Goal: Task Accomplishment & Management: Complete application form

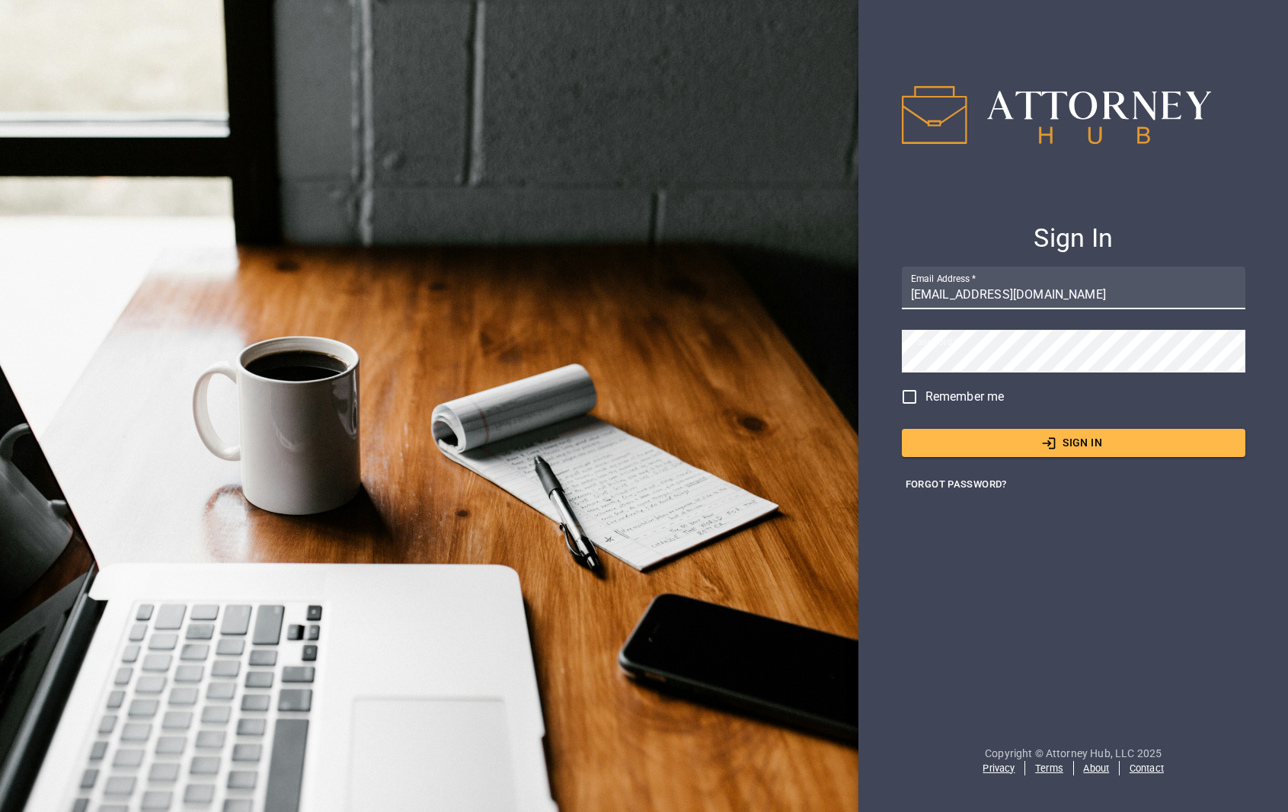
click at [1058, 443] on button "Sign In" at bounding box center [1074, 443] width 344 height 28
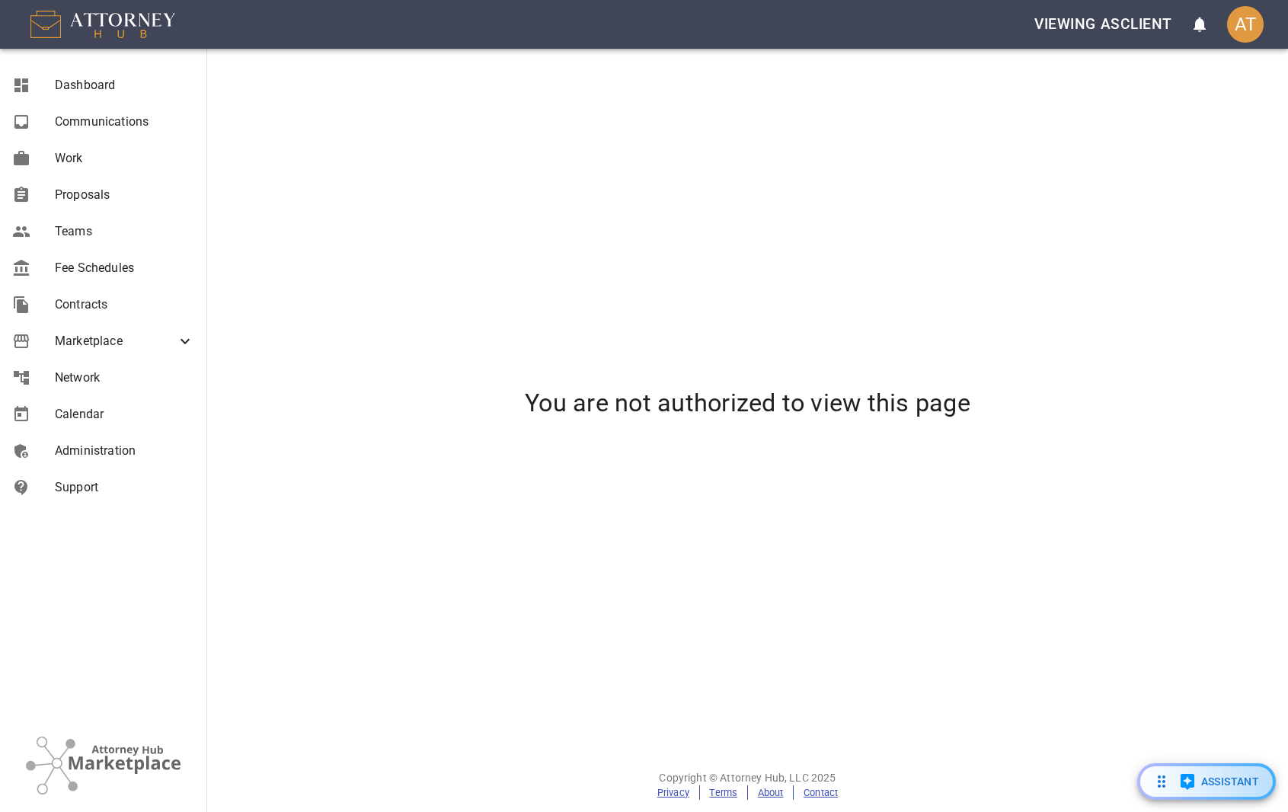
click at [1251, 24] on div "AT" at bounding box center [1245, 24] width 37 height 37
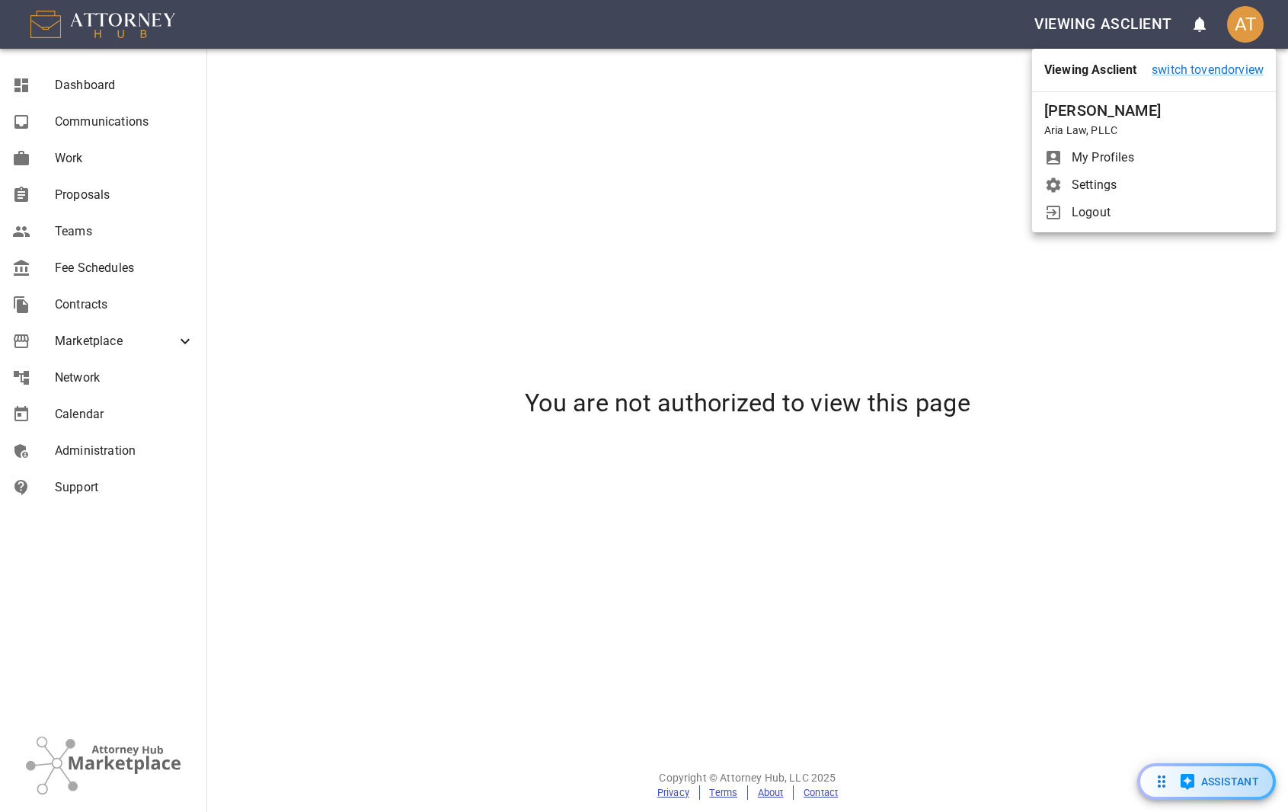
click at [1098, 222] on span "Logout" at bounding box center [1168, 212] width 192 height 18
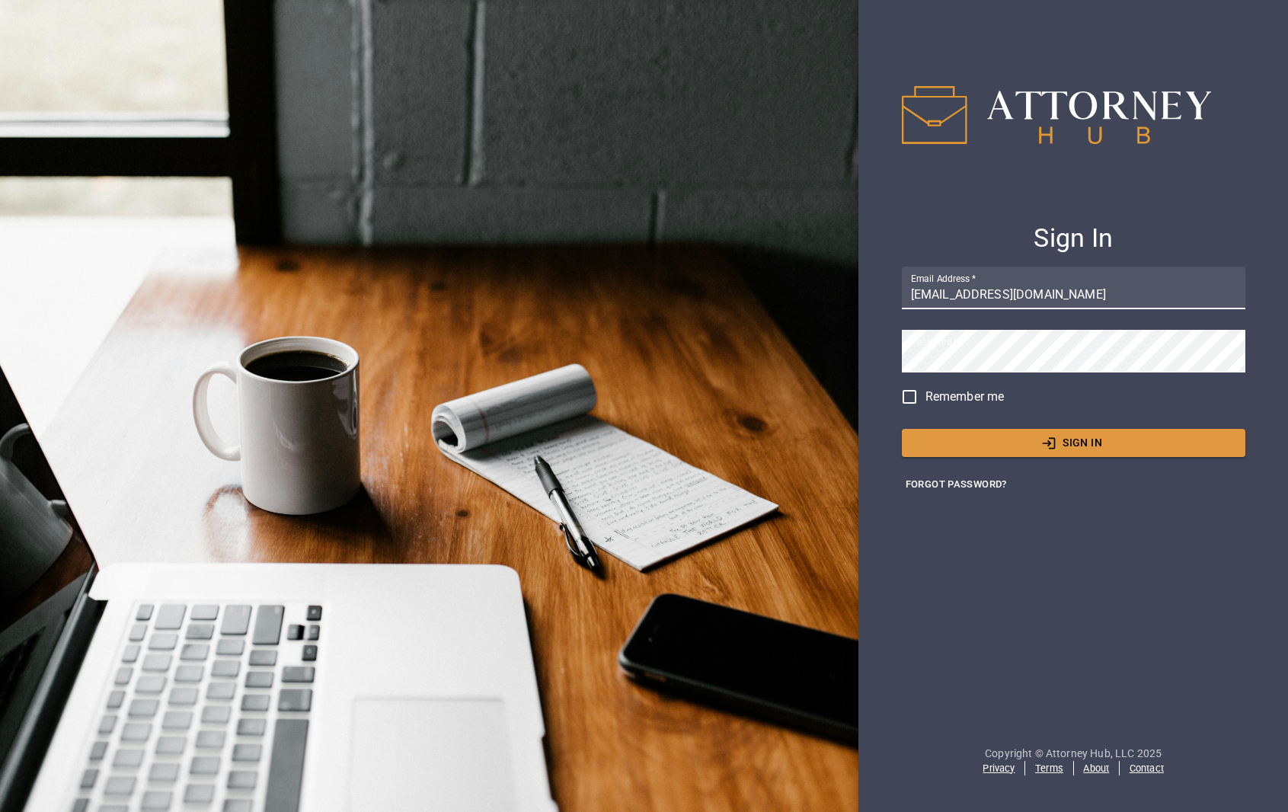
click at [1044, 285] on input "[EMAIL_ADDRESS][DOMAIN_NAME]" at bounding box center [1074, 288] width 344 height 43
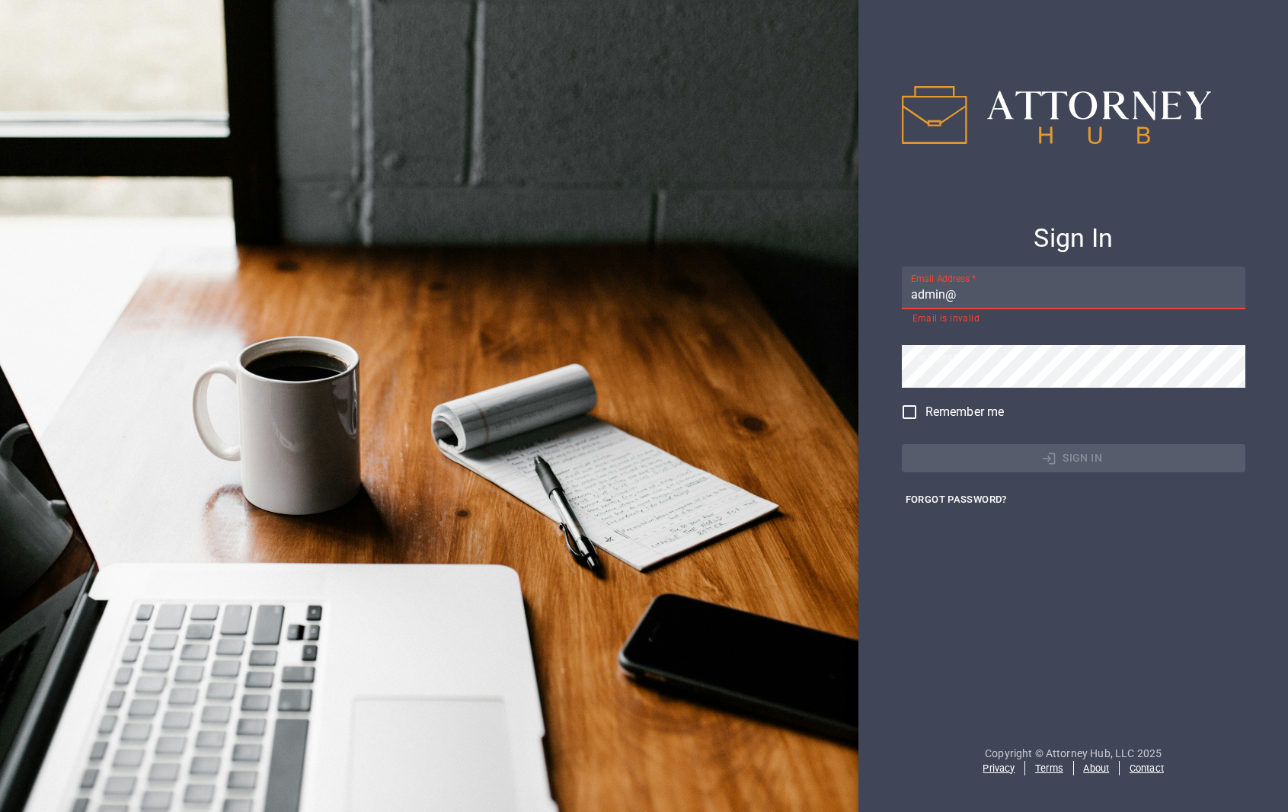
type input "[EMAIL_ADDRESS][DOMAIN_NAME]"
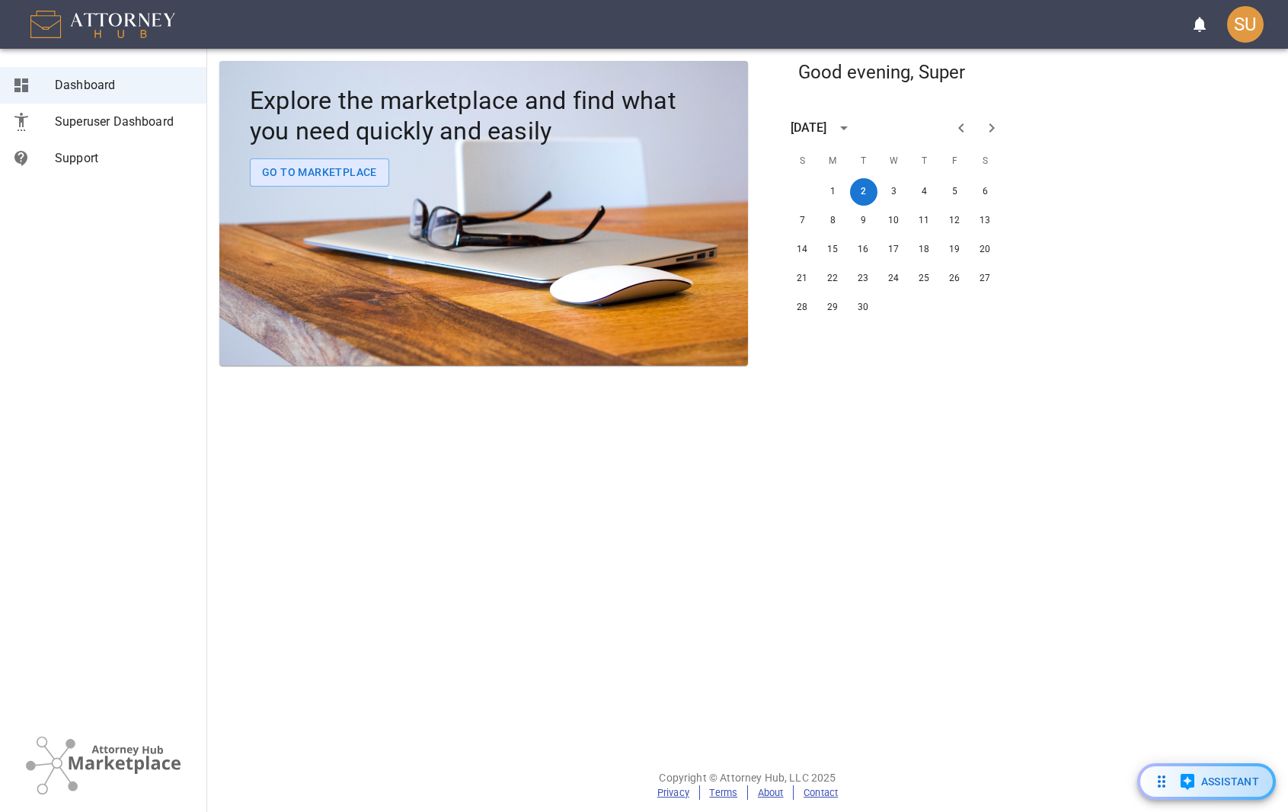
click at [37, 130] on div at bounding box center [33, 122] width 43 height 18
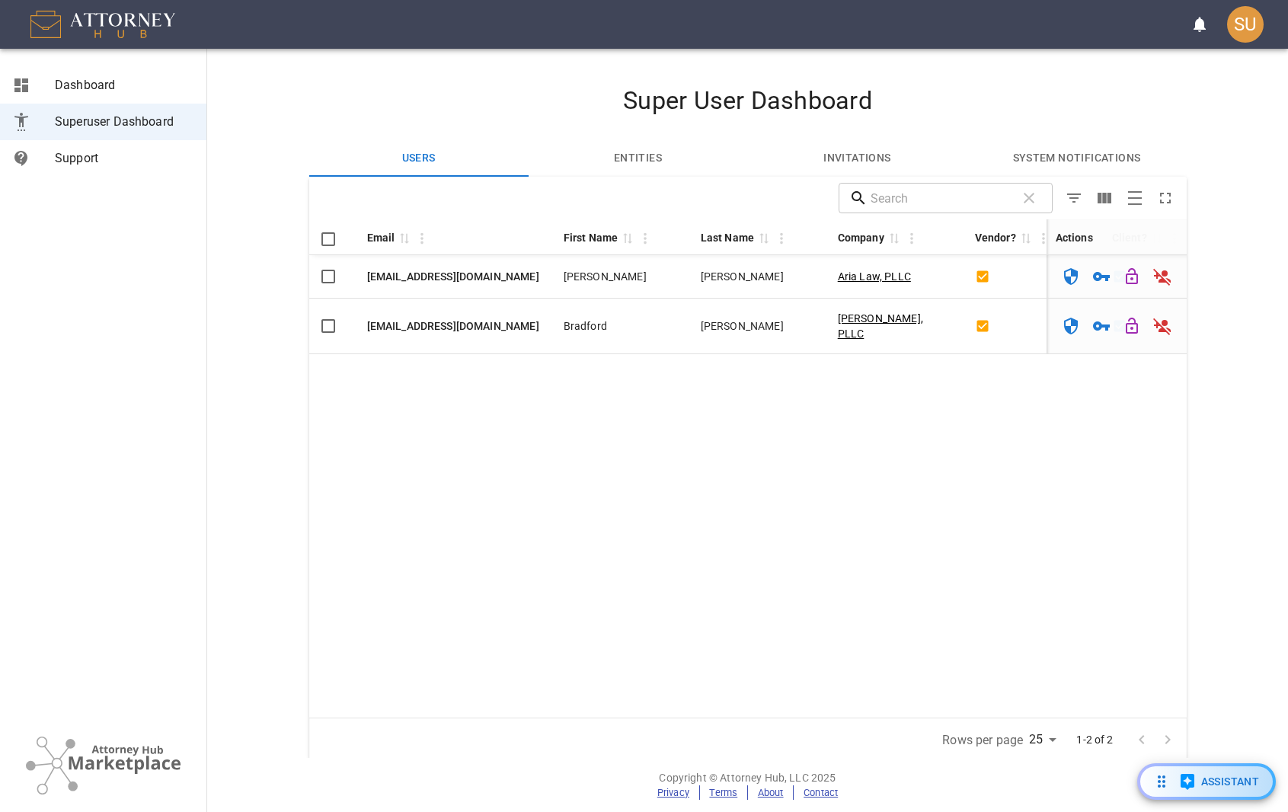
click at [643, 153] on button "Entities" at bounding box center [638, 158] width 219 height 37
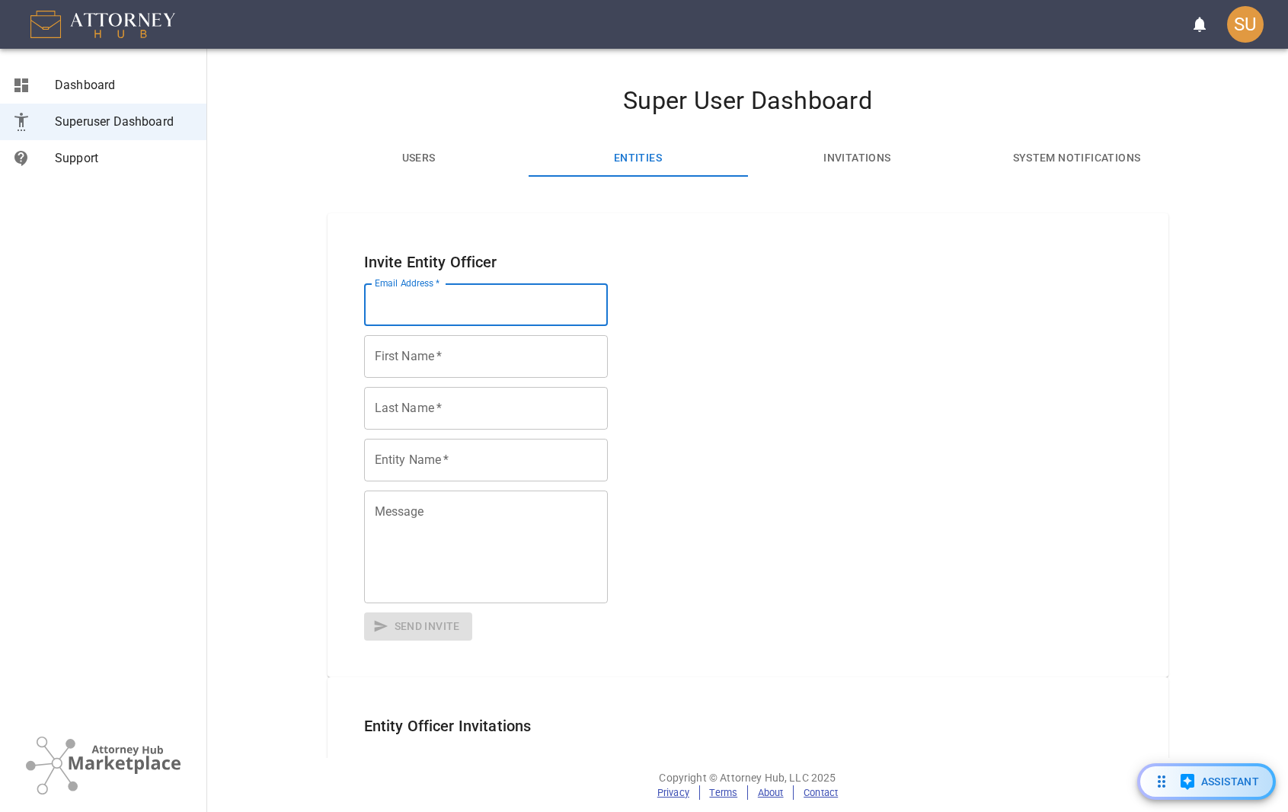
click at [553, 318] on input "Email Address   *" at bounding box center [486, 304] width 244 height 43
type input "[EMAIL_ADDRESS][DOMAIN_NAME]"
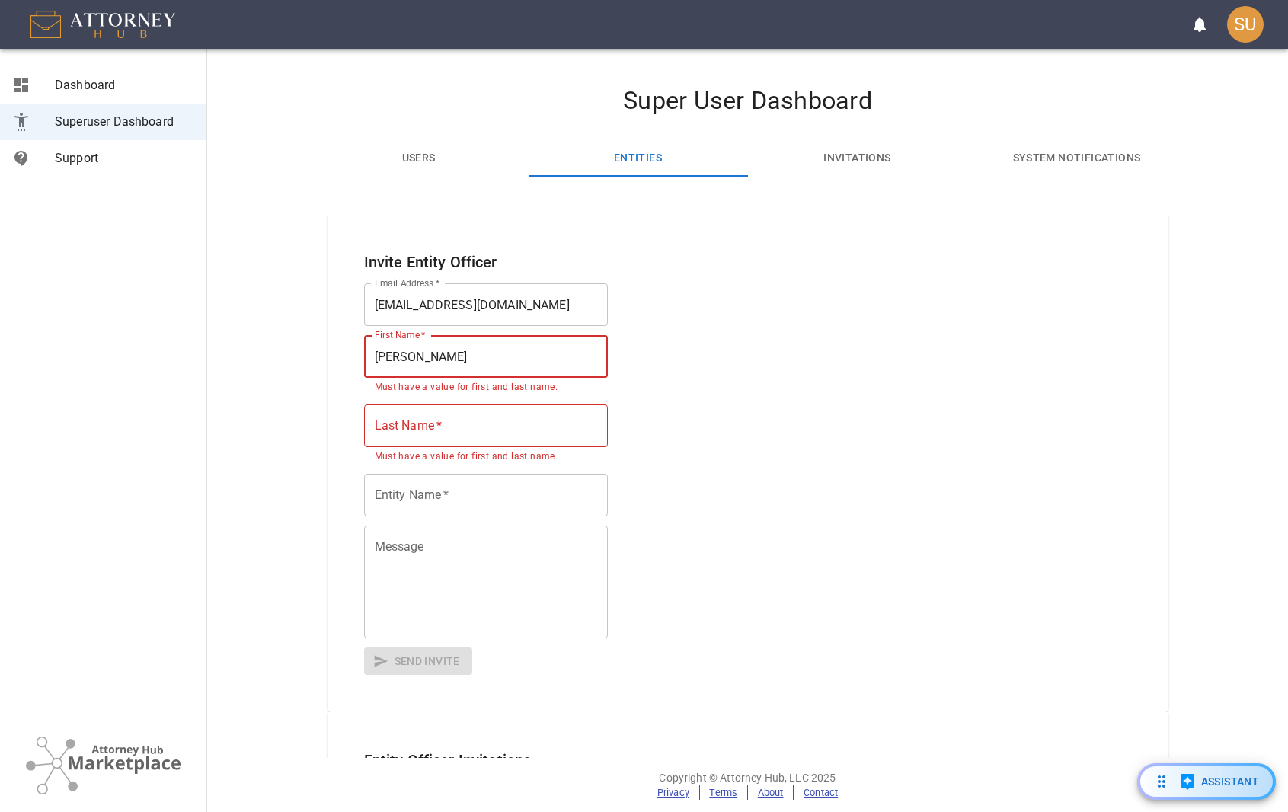
type input "[PERSON_NAME]"
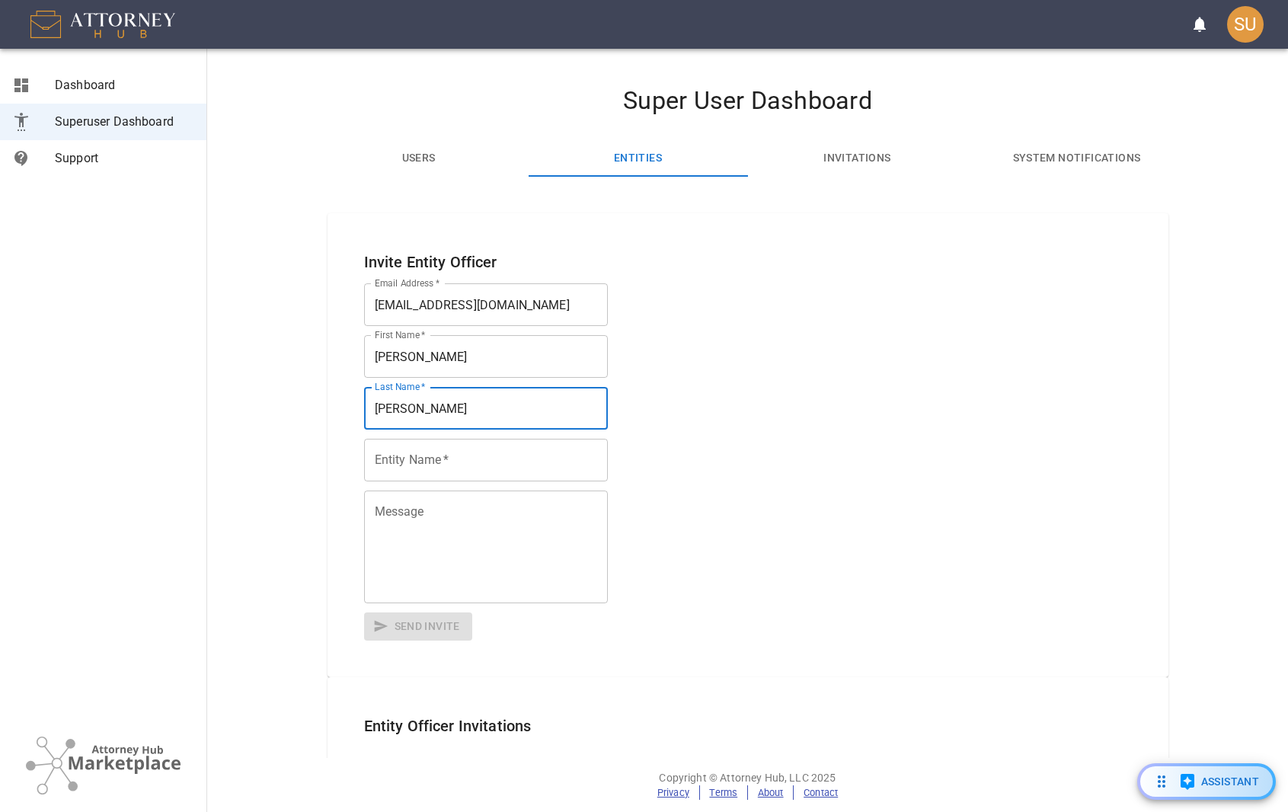
type input "[PERSON_NAME]"
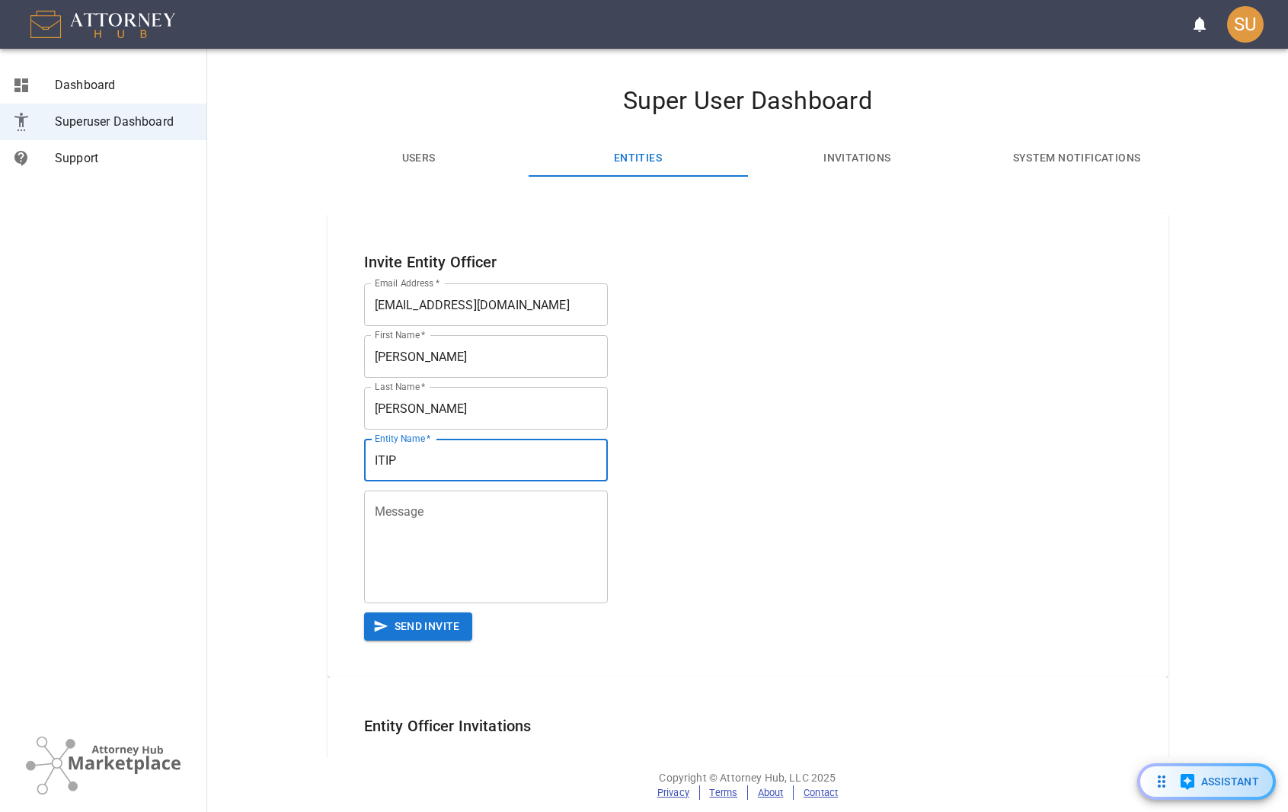
type input "ITIP"
click at [449, 532] on textarea "Message" at bounding box center [486, 547] width 222 height 88
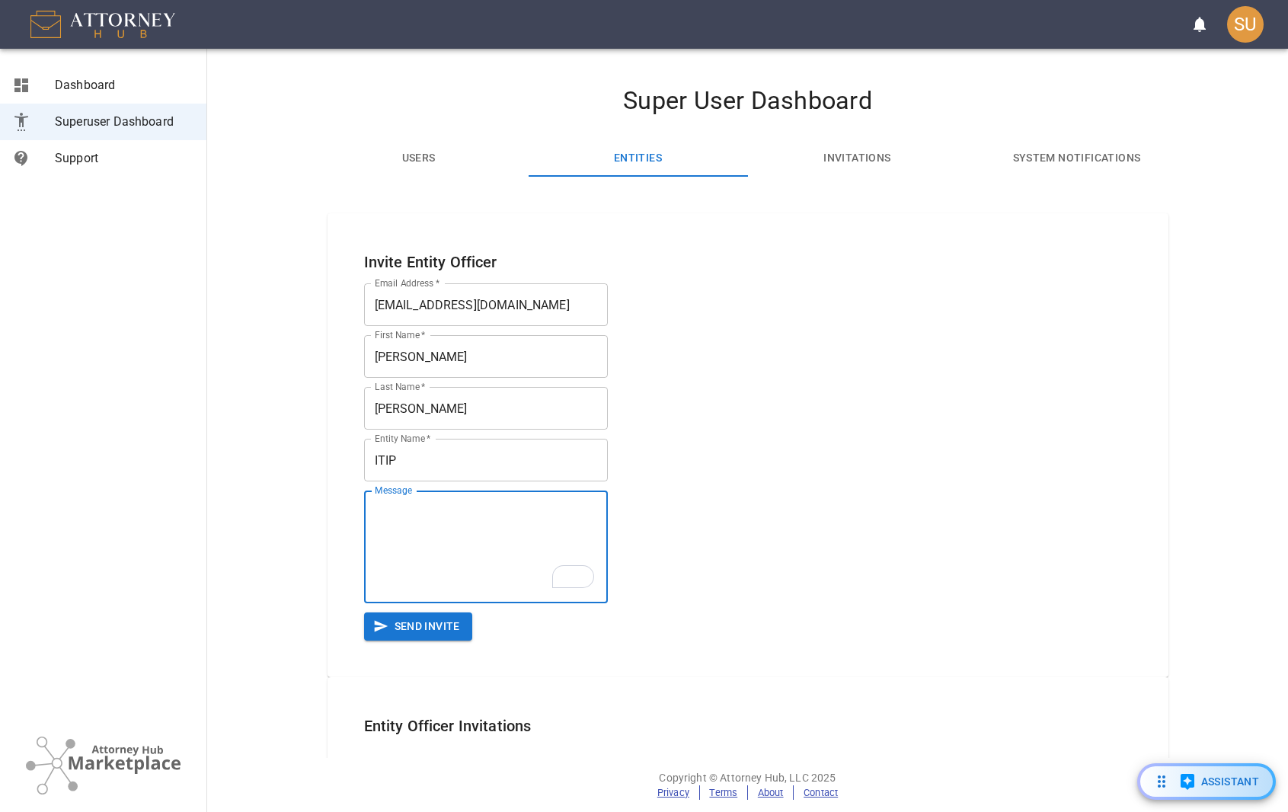
click at [437, 618] on button "Send Invite" at bounding box center [418, 626] width 108 height 28
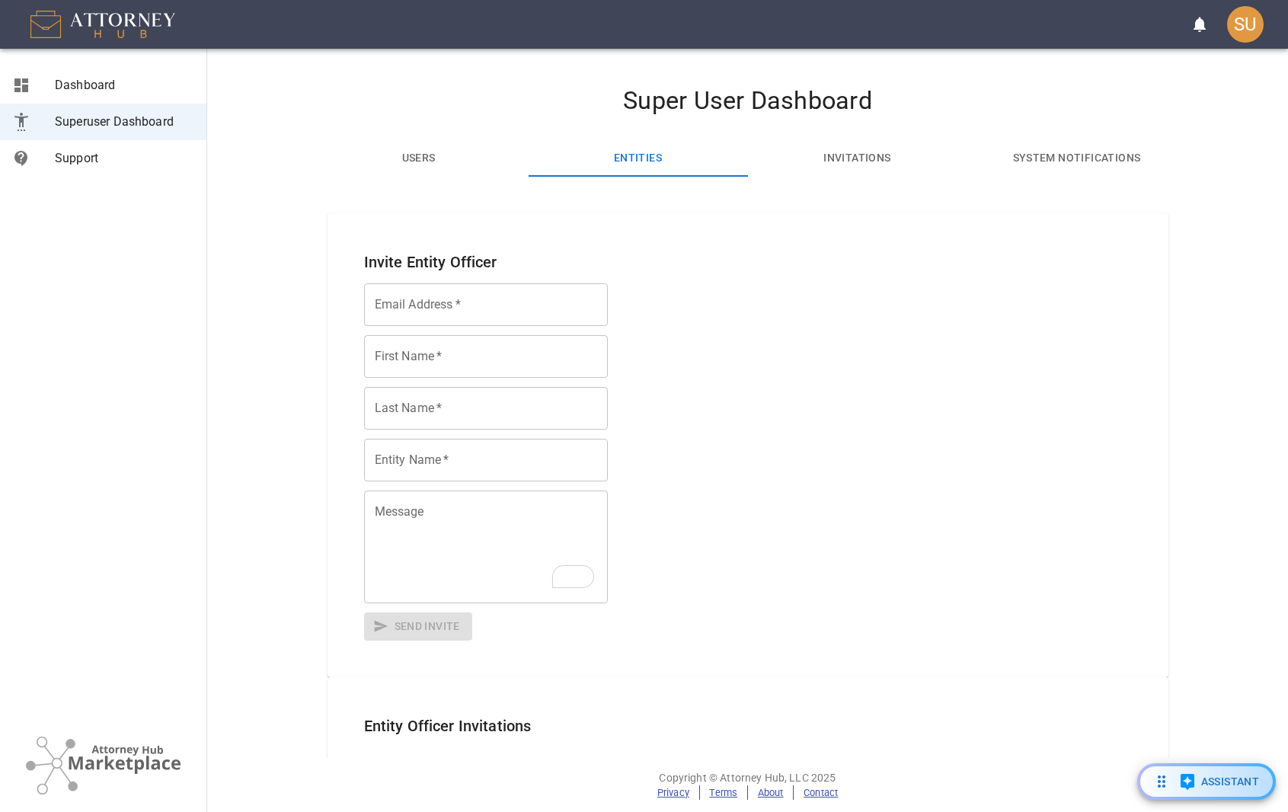
click at [1246, 25] on div "SU" at bounding box center [1245, 24] width 37 height 37
click at [1135, 155] on span "Logout" at bounding box center [1168, 154] width 192 height 18
